Goal: Check status: Check status

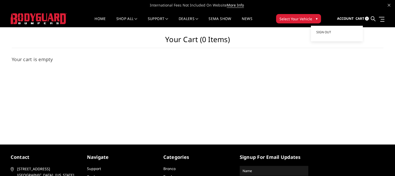
click at [344, 18] on span "Account" at bounding box center [345, 18] width 17 height 5
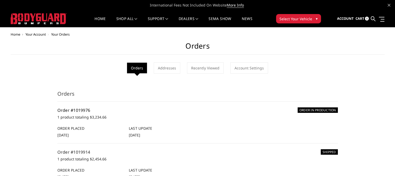
click at [82, 110] on link "Order #1019976" at bounding box center [73, 110] width 33 height 6
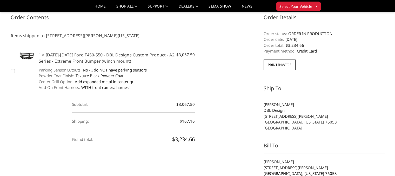
scroll to position [69, 0]
